Goal: Transaction & Acquisition: Book appointment/travel/reservation

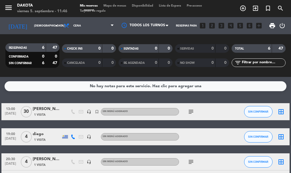
click at [33, 25] on input "[DEMOGRAPHIC_DATA] [DATE]" at bounding box center [49, 25] width 37 height 9
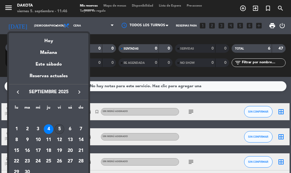
click at [61, 128] on div "5" at bounding box center [60, 129] width 10 height 10
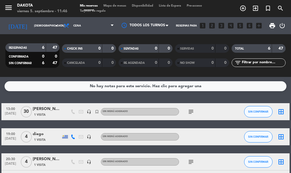
type input "vie. [DATE]"
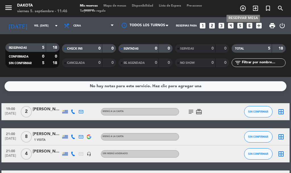
click at [244, 7] on icon "add_circle_outline" at bounding box center [243, 8] width 7 height 7
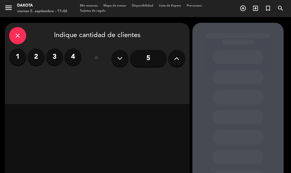
click at [34, 56] on label "2" at bounding box center [36, 56] width 17 height 17
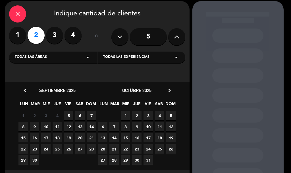
scroll to position [48, 0]
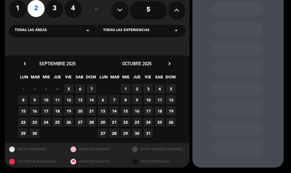
click at [70, 87] on span "5" at bounding box center [68, 88] width 9 height 9
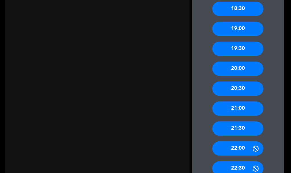
scroll to position [309, 0]
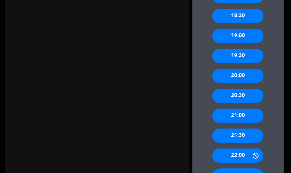
click at [245, 93] on div "20:30" at bounding box center [237, 95] width 51 height 14
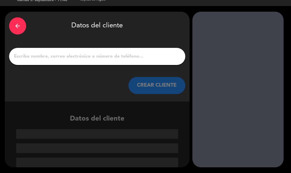
scroll to position [11, 0]
click at [62, 53] on input "1" at bounding box center [97, 56] width 168 height 8
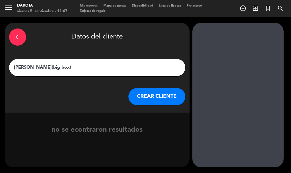
type input "[PERSON_NAME](big box)"
click at [149, 98] on button "CREAR CLIENTE" at bounding box center [156, 96] width 57 height 17
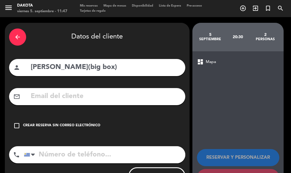
click at [42, 125] on div "Crear reserva sin correo electrónico" at bounding box center [61, 126] width 77 height 6
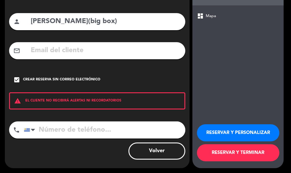
scroll to position [47, 0]
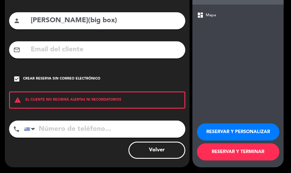
click at [63, 127] on input "tel" at bounding box center [104, 128] width 161 height 17
type input "092187220"
click at [240, 149] on button "RESERVAR Y TERMINAR" at bounding box center [238, 151] width 82 height 17
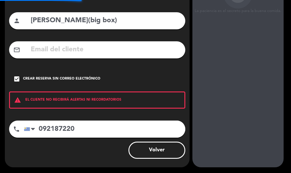
scroll to position [19, 0]
